Goal: Task Accomplishment & Management: Manage account settings

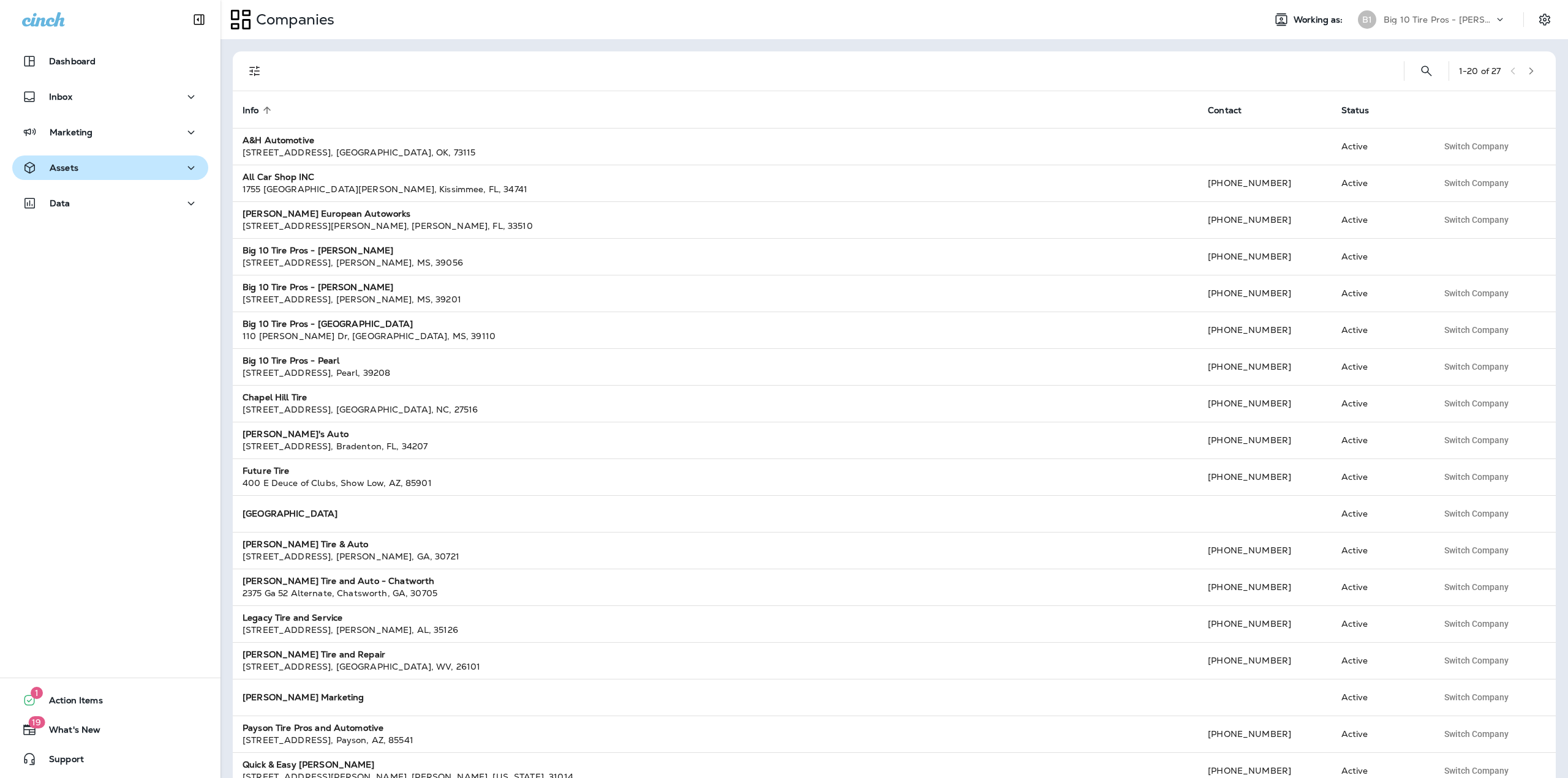
click at [121, 161] on div "Assets" at bounding box center [110, 168] width 176 height 16
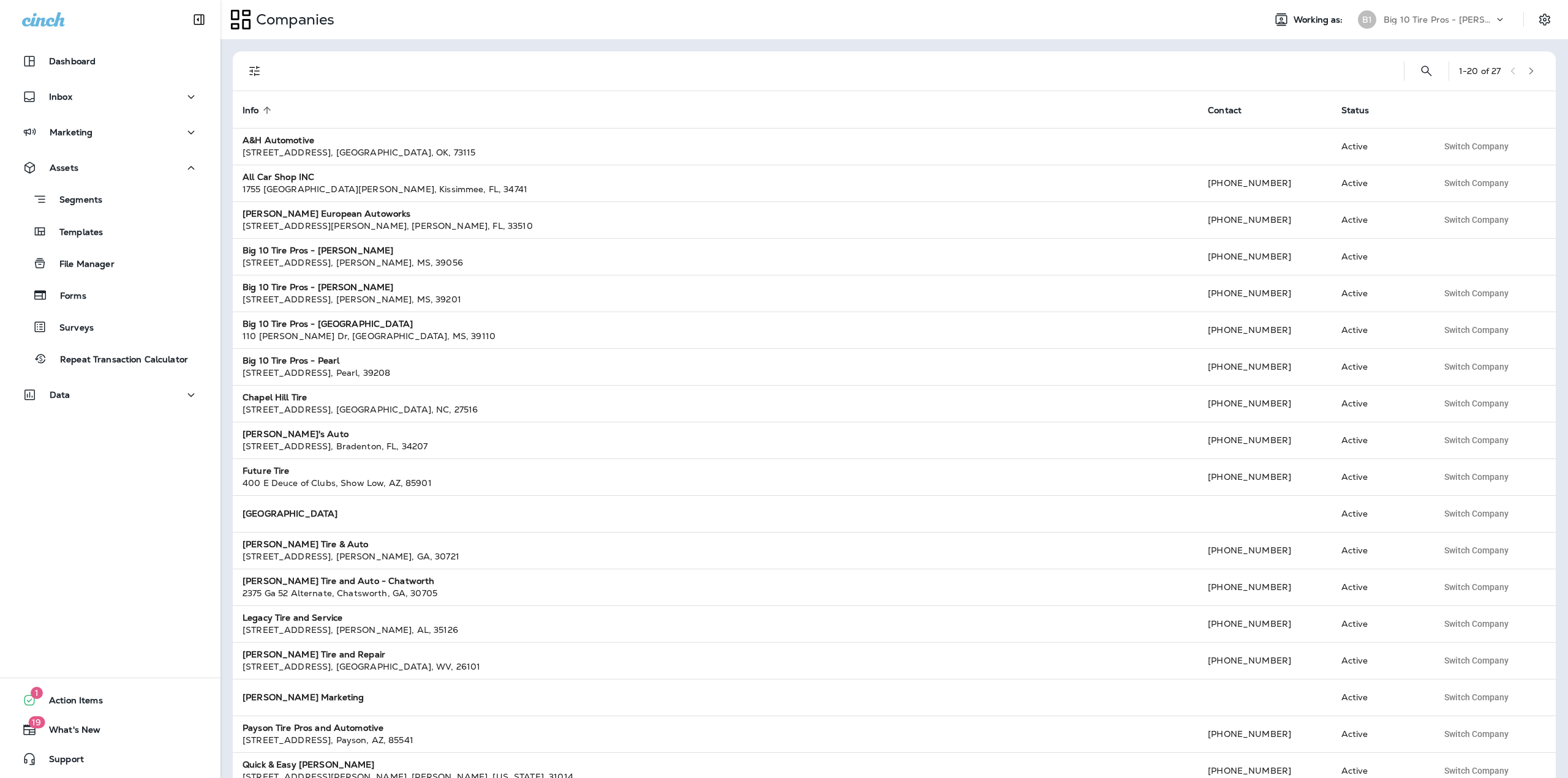
click at [1477, 28] on div "B1 Big 10 Tire Pros - [PERSON_NAME]" at bounding box center [1431, 19] width 163 height 25
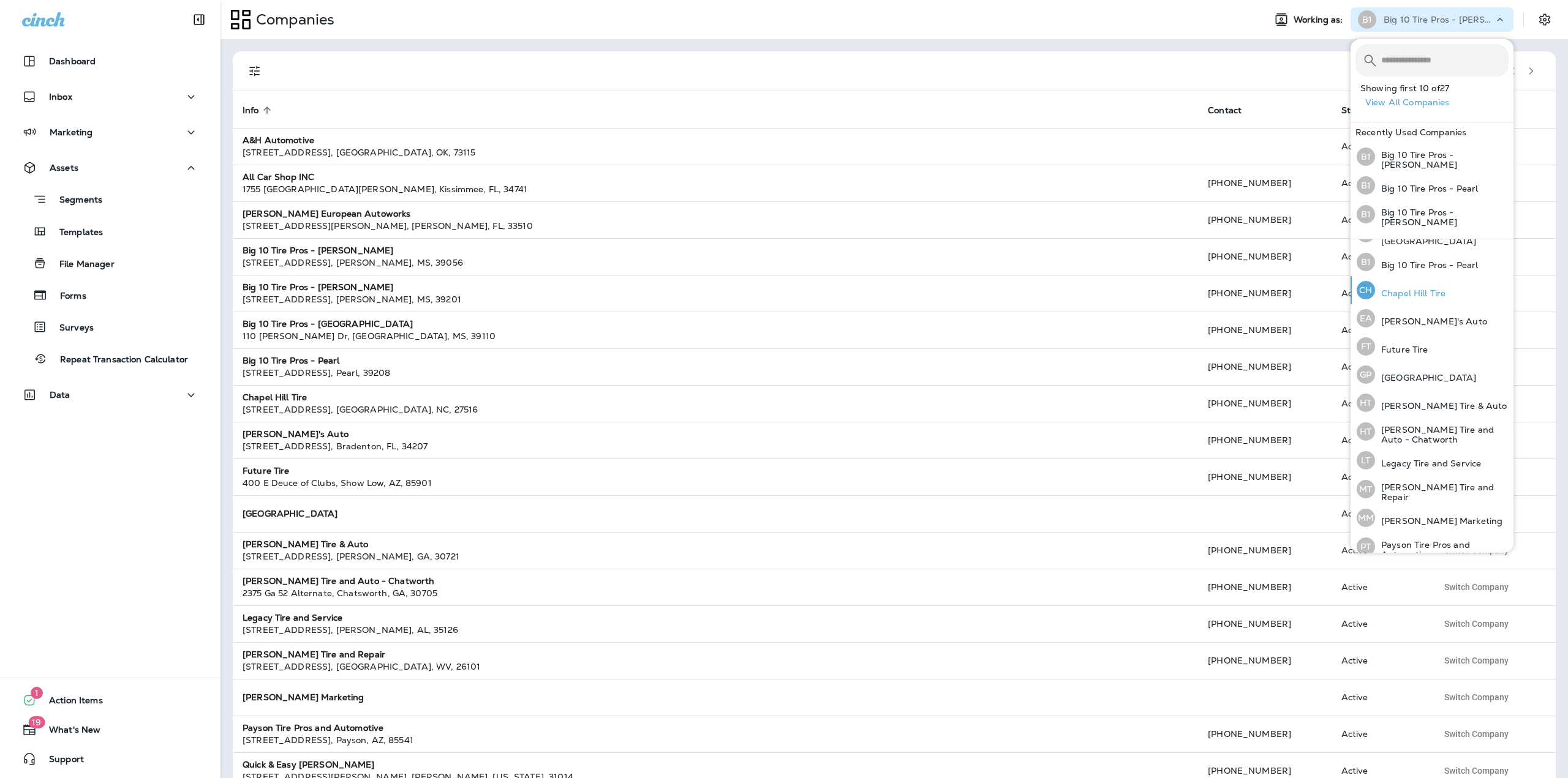
scroll to position [256, 0]
click at [1423, 292] on div "GP [GEOGRAPHIC_DATA]" at bounding box center [1416, 284] width 129 height 28
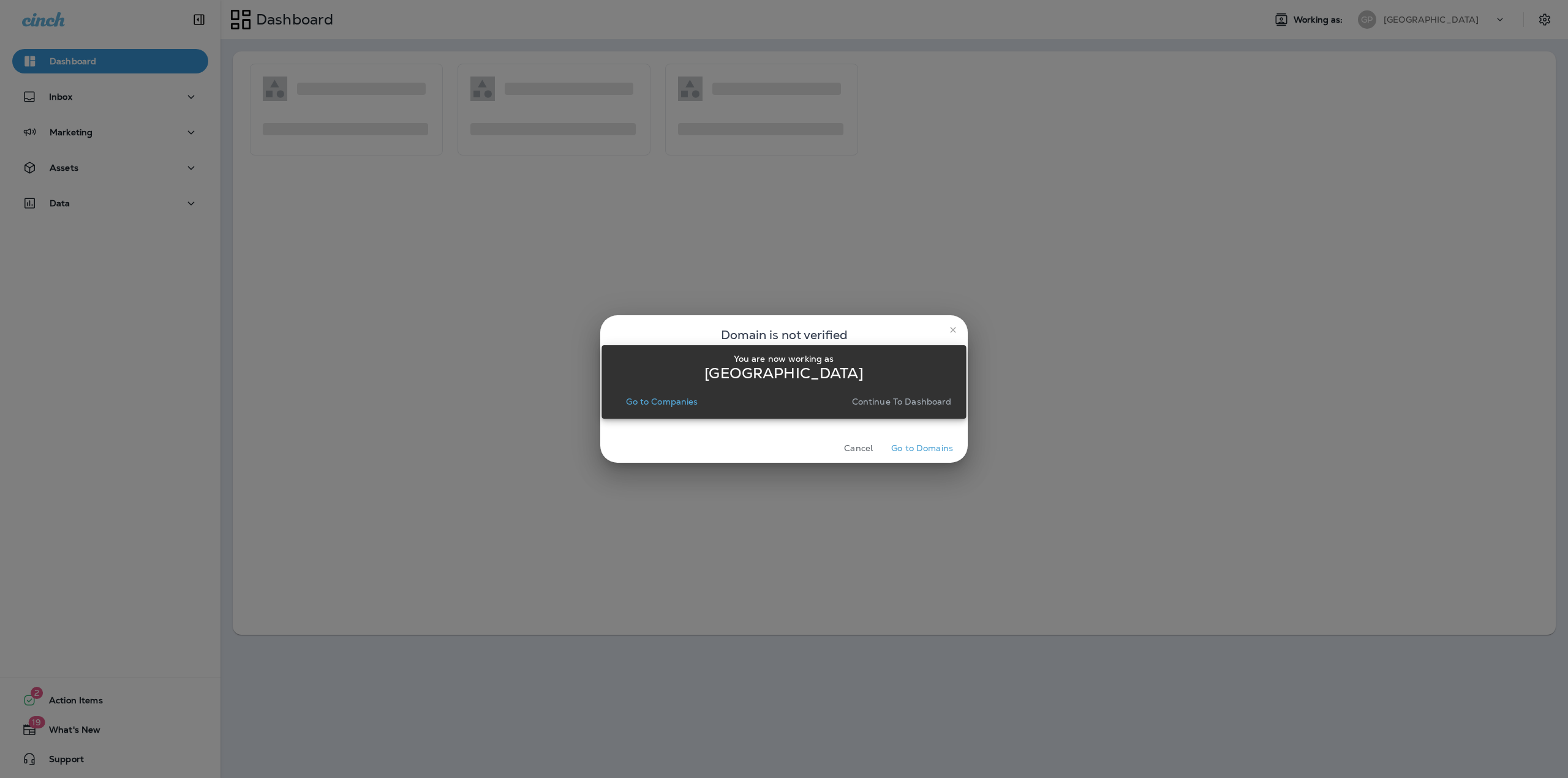
click at [694, 401] on p "Go to Companies" at bounding box center [662, 401] width 72 height 10
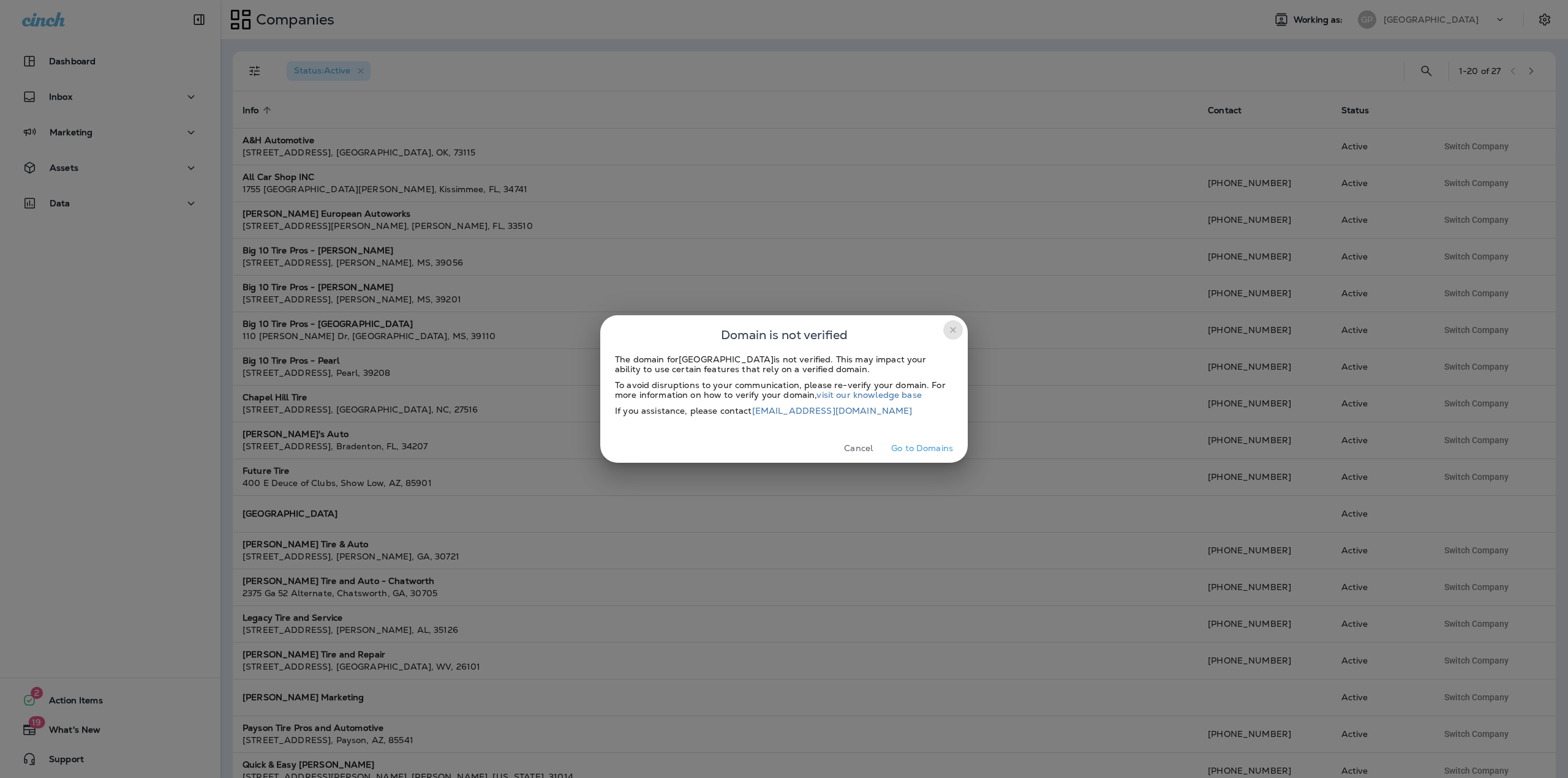
click at [952, 328] on icon "close" at bounding box center [952, 330] width 6 height 6
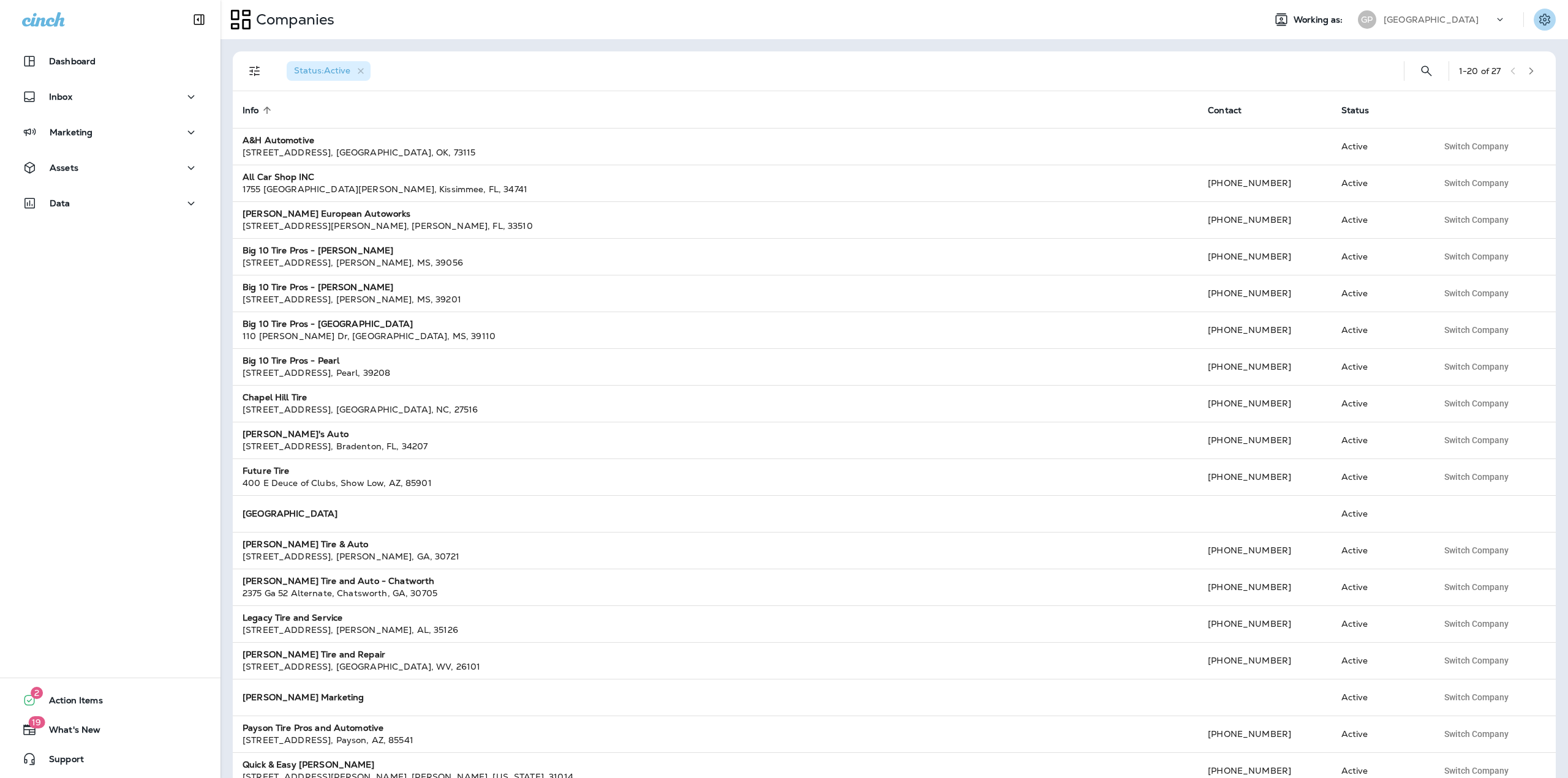
click at [1543, 16] on icon "Settings" at bounding box center [1544, 19] width 11 height 12
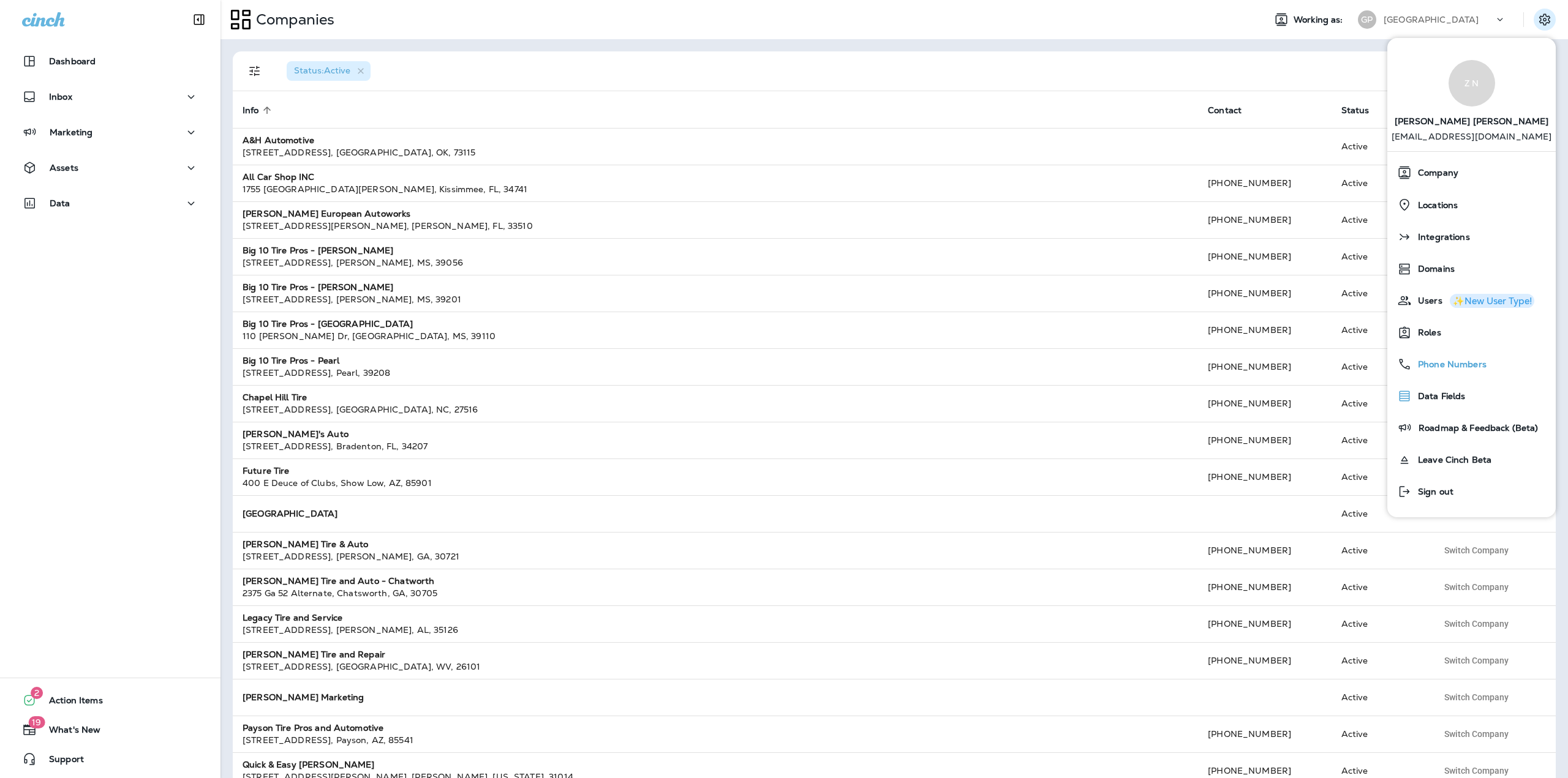
click at [1428, 373] on div "Phone Numbers" at bounding box center [1471, 364] width 159 height 25
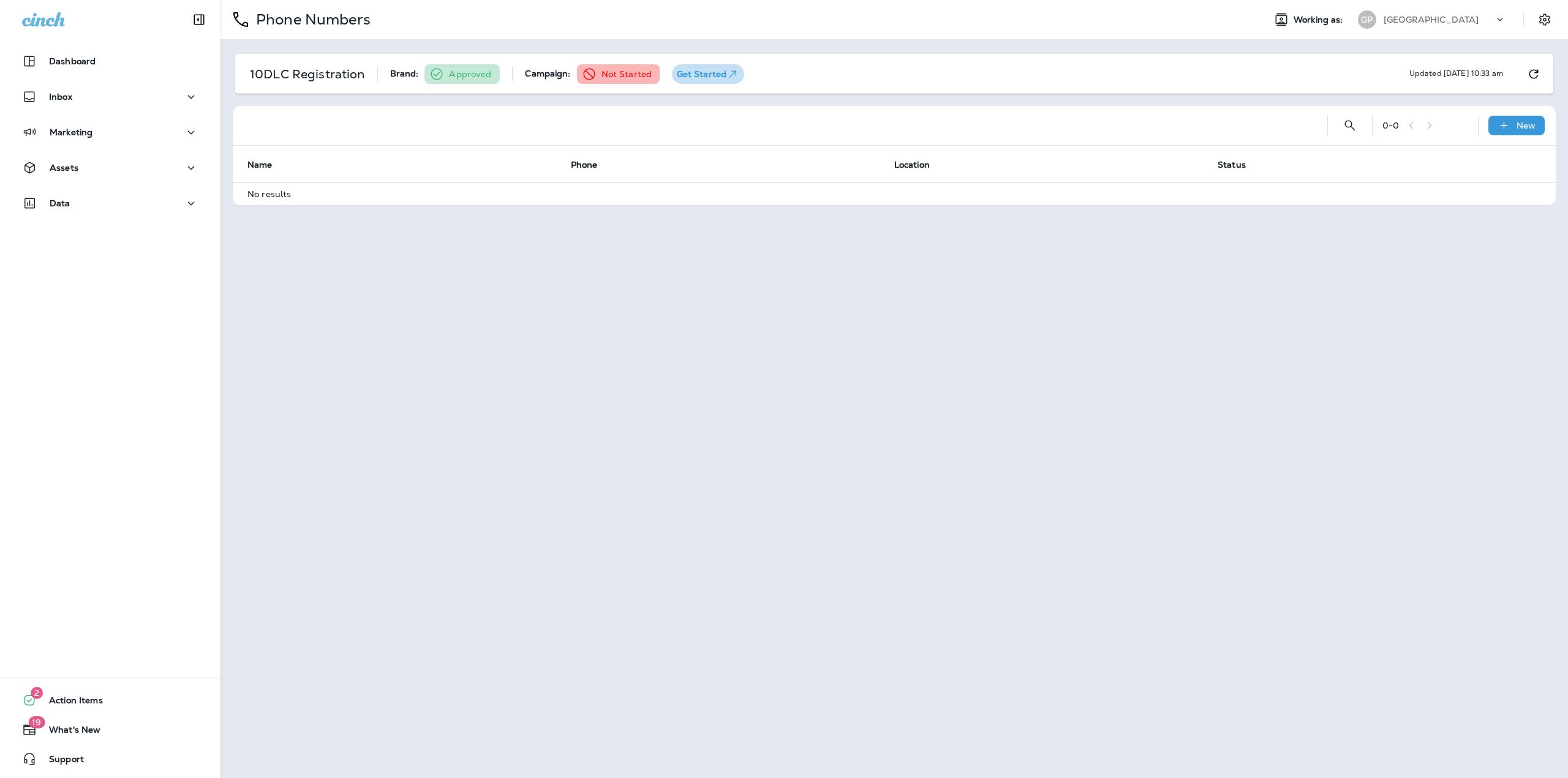
click at [715, 78] on p "Get Started" at bounding box center [708, 74] width 63 height 12
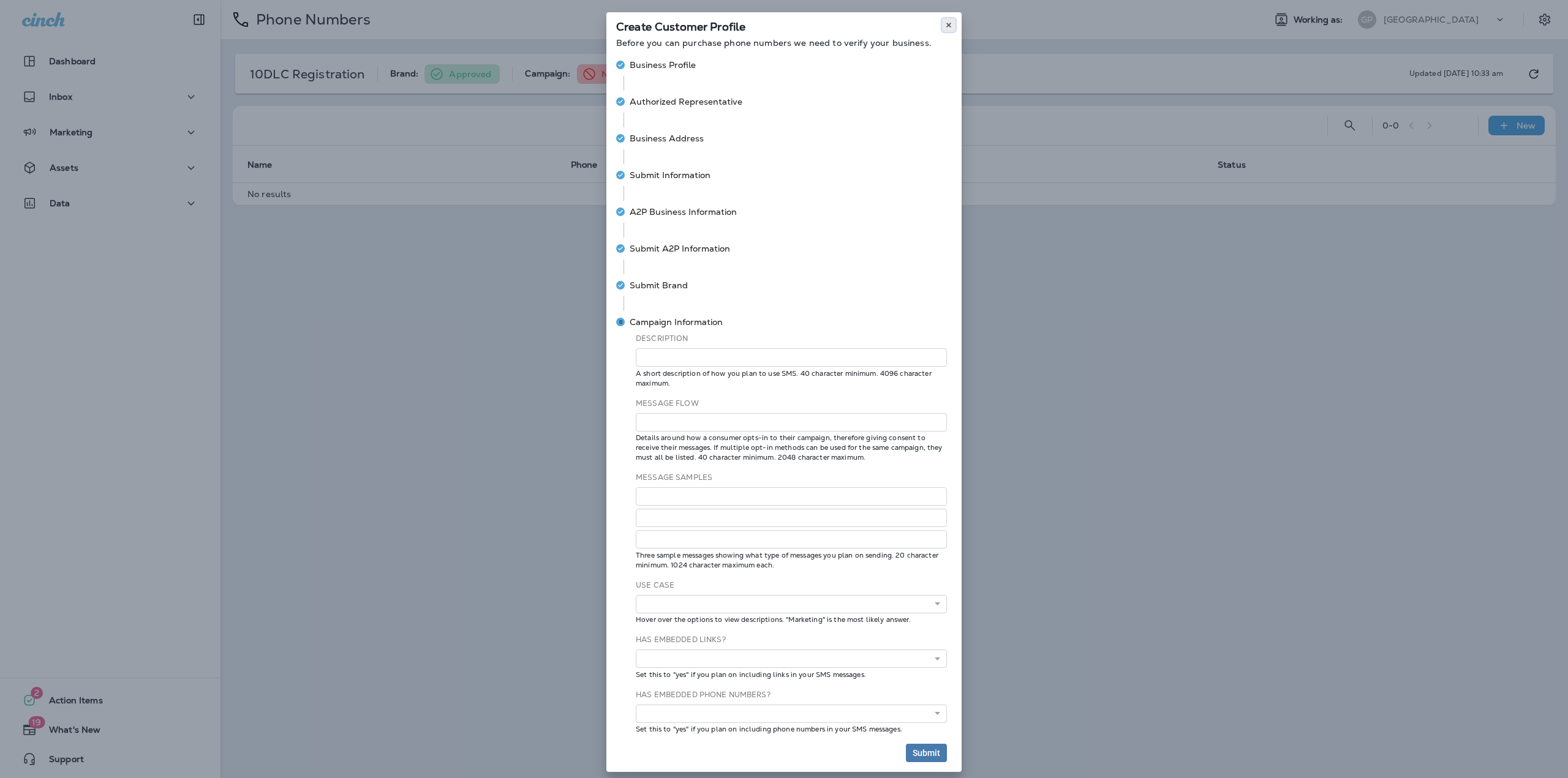
click at [949, 26] on button at bounding box center [948, 25] width 14 height 14
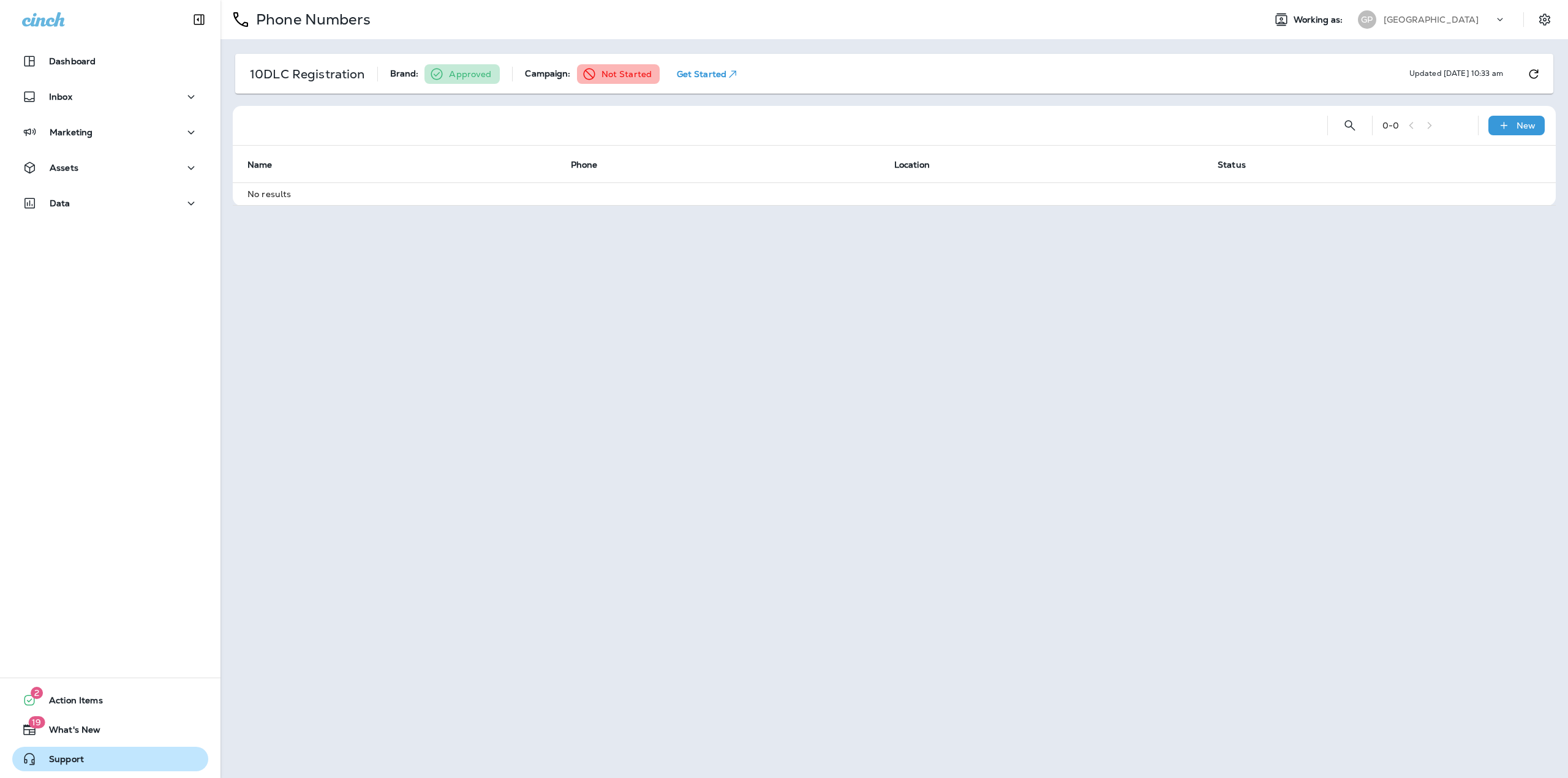
click at [36, 761] on icon "button" at bounding box center [29, 759] width 15 height 15
